Goal: Navigation & Orientation: Find specific page/section

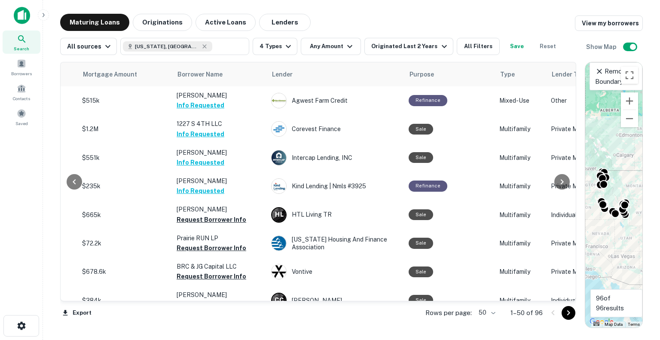
scroll to position [1251, 201]
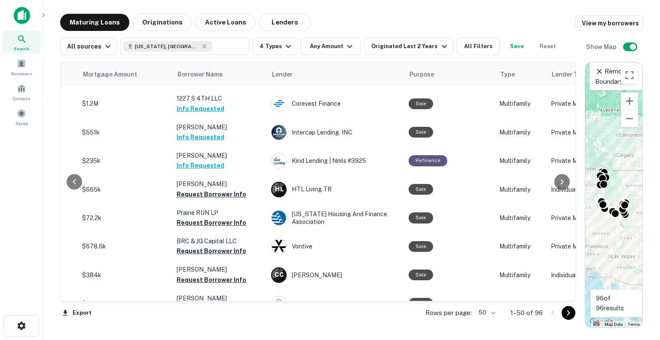
click at [494, 317] on body "Search Borrowers Contacts Saved Maturing Loans Originations Active Loans Lender…" at bounding box center [330, 170] width 660 height 340
click at [19, 339] on div at bounding box center [330, 340] width 660 height 0
click at [26, 72] on span "Borrowers" at bounding box center [22, 71] width 38 height 7
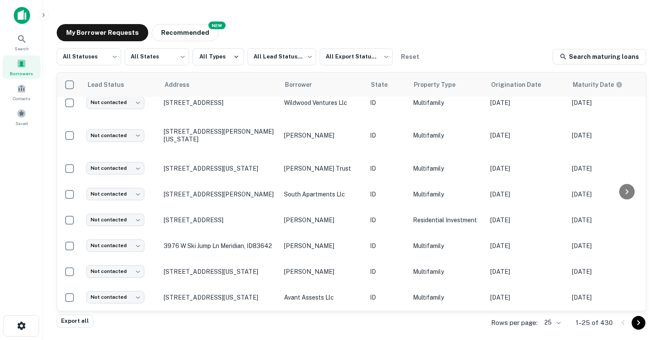
click at [557, 323] on body "Search Borrowers Contacts Saved My Borrower Requests NEW Recommended All Status…" at bounding box center [330, 170] width 660 height 340
click at [548, 310] on li "500" at bounding box center [552, 306] width 29 height 15
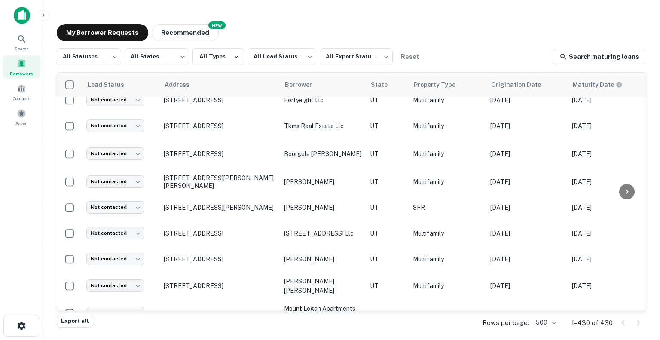
scroll to position [5121, 0]
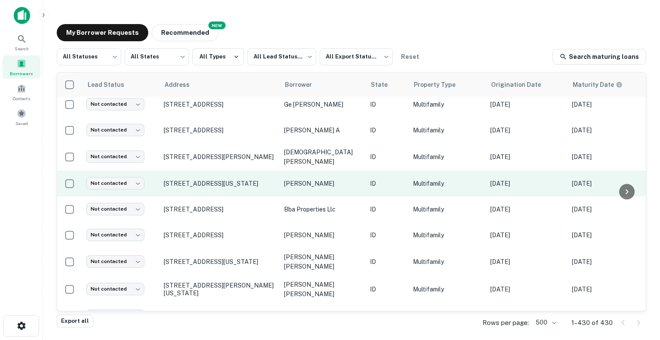
click at [311, 188] on p "[PERSON_NAME]" at bounding box center [322, 183] width 77 height 9
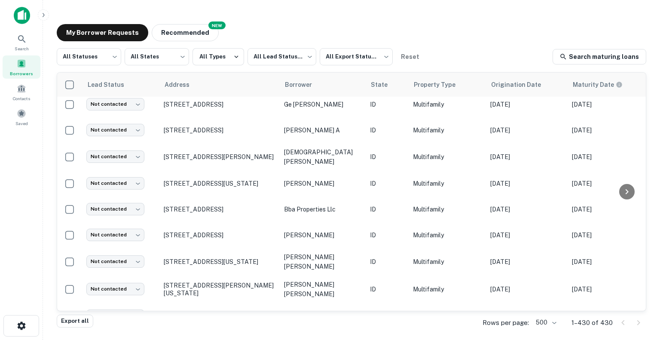
scroll to position [5121, 2]
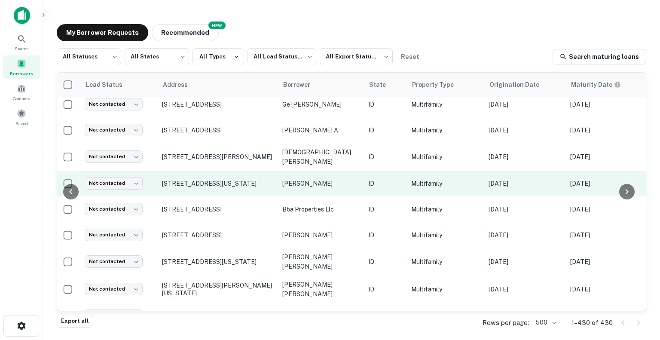
click at [305, 188] on p "[PERSON_NAME]" at bounding box center [320, 183] width 77 height 9
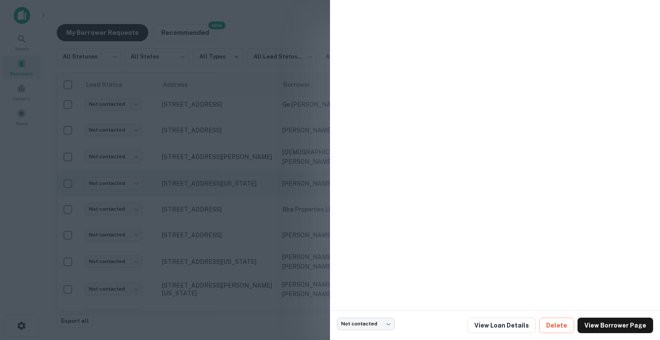
click at [220, 186] on div at bounding box center [330, 170] width 660 height 340
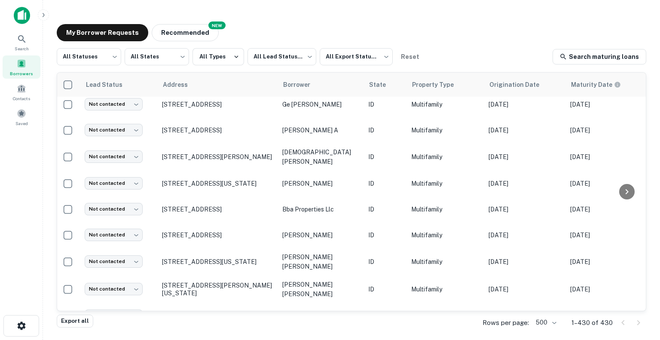
scroll to position [5078, 0]
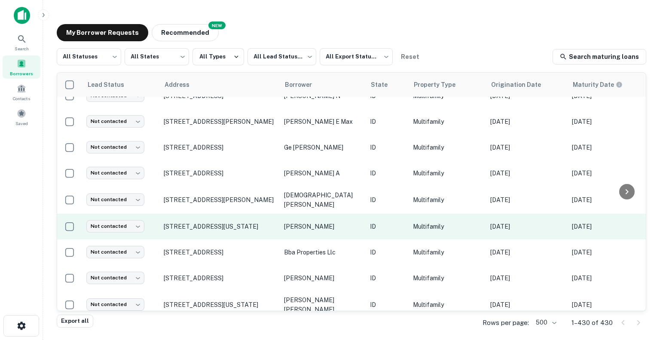
click at [287, 231] on p "[PERSON_NAME]" at bounding box center [322, 226] width 77 height 9
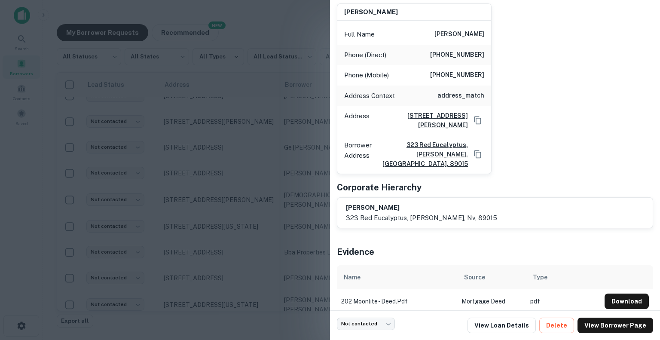
scroll to position [87, 0]
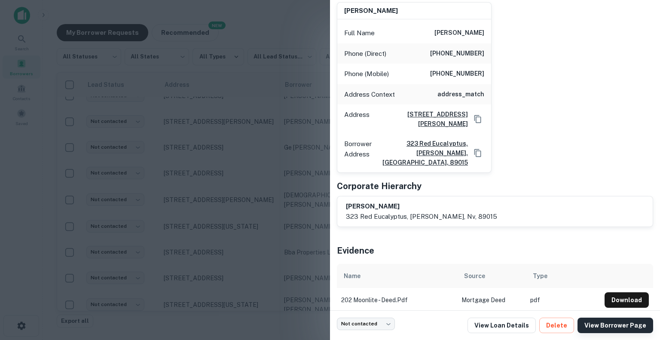
click at [618, 326] on link "View Borrower Page" at bounding box center [616, 325] width 76 height 15
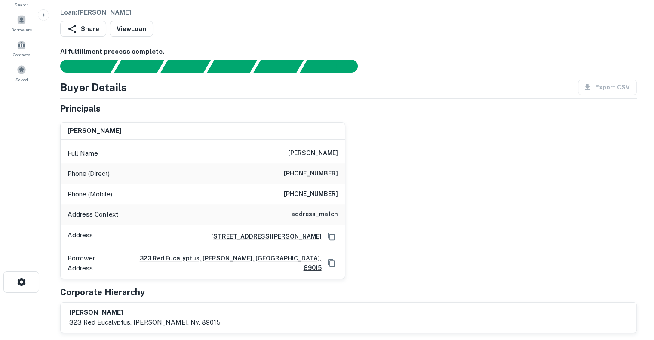
scroll to position [43, 0]
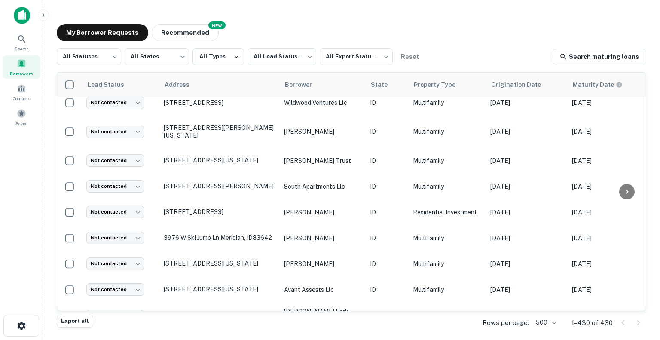
click at [468, 37] on div "My Borrower Requests NEW Recommended" at bounding box center [352, 32] width 590 height 17
click at [466, 37] on div "My Borrower Requests NEW Recommended" at bounding box center [352, 32] width 590 height 17
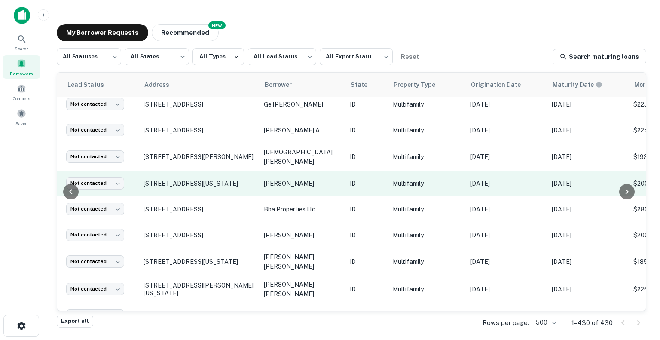
scroll to position [5121, 0]
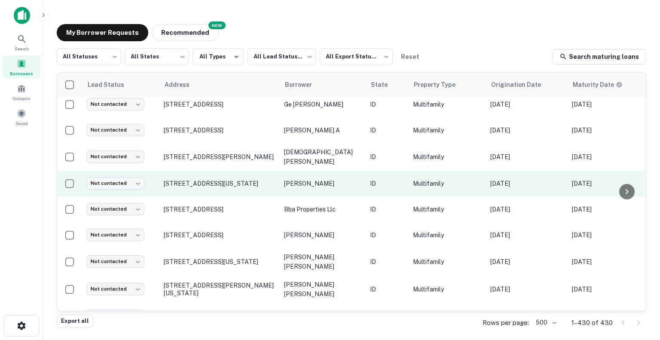
click at [303, 188] on p "[PERSON_NAME]" at bounding box center [322, 183] width 77 height 9
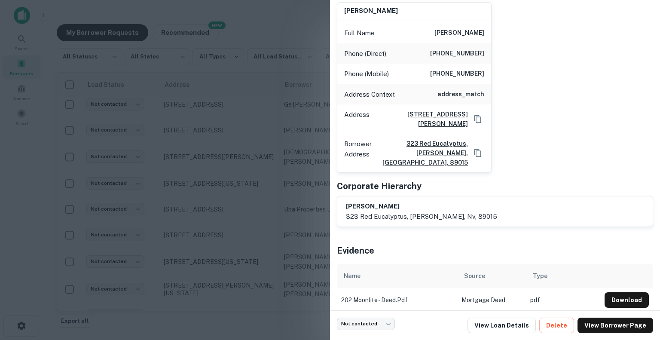
scroll to position [0, 0]
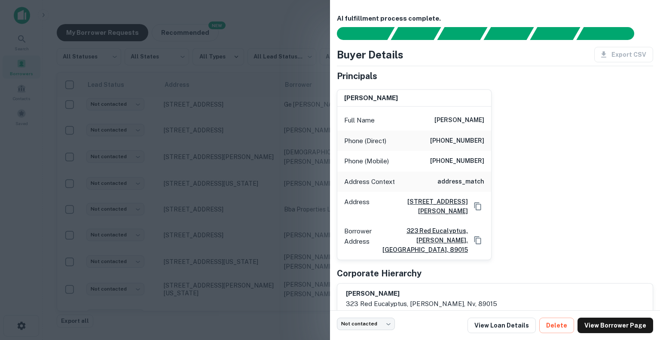
drag, startPoint x: 255, startPoint y: 23, endPoint x: 200, endPoint y: 0, distance: 59.8
click at [256, 22] on div at bounding box center [330, 170] width 660 height 340
